Goal: Navigation & Orientation: Find specific page/section

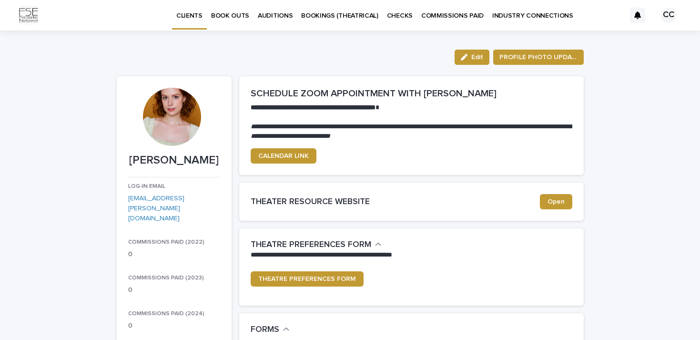
scroll to position [2, 0]
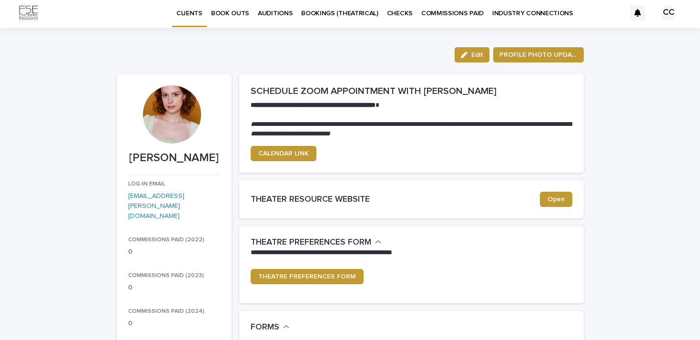
click at [231, 13] on p "BOOK OUTS" at bounding box center [230, 8] width 38 height 20
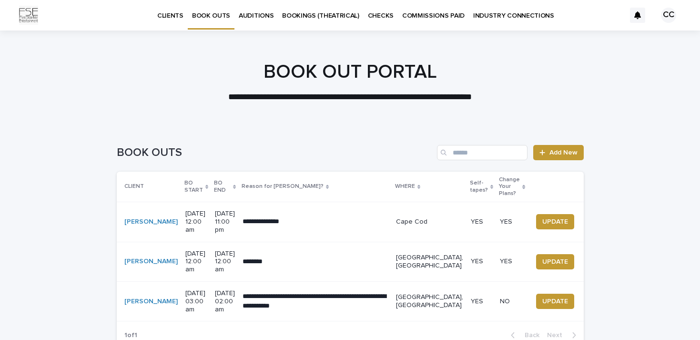
click at [259, 13] on p "AUDITIONS" at bounding box center [256, 10] width 35 height 20
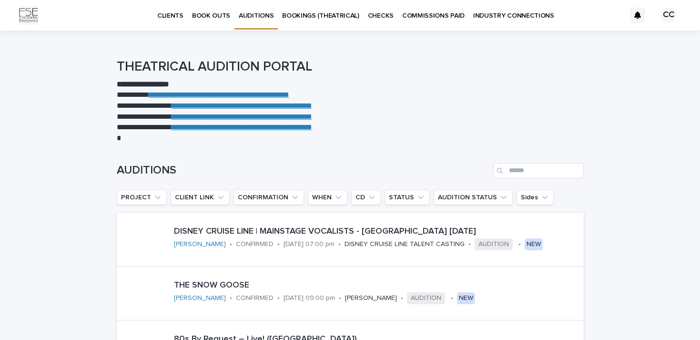
click at [423, 16] on p "COMMISSIONS PAID" at bounding box center [433, 10] width 62 height 20
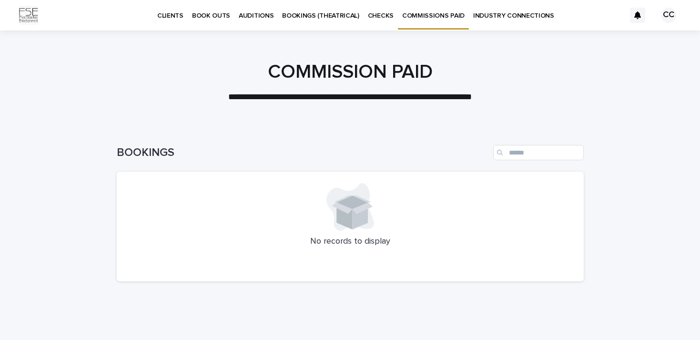
click at [502, 16] on p "INDUSTRY CONNECTIONS" at bounding box center [513, 10] width 81 height 20
